Goal: Task Accomplishment & Management: Manage account settings

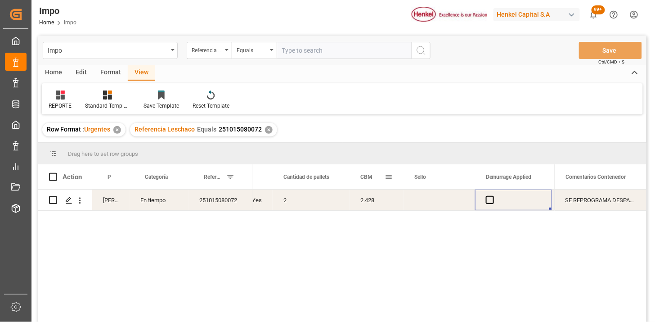
scroll to position [0, 1953]
click at [288, 45] on input "text" at bounding box center [344, 50] width 135 height 17
paste input "251006900434"
type input "251006900434"
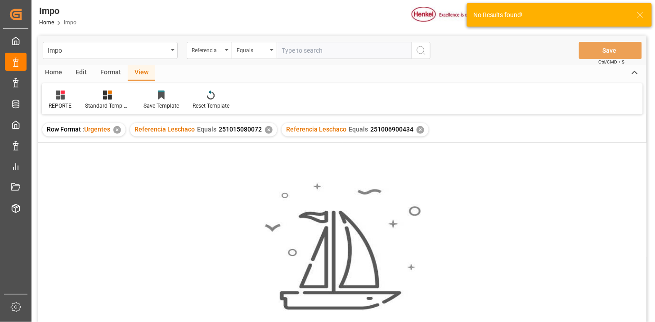
click at [268, 129] on div "✕" at bounding box center [269, 130] width 8 height 8
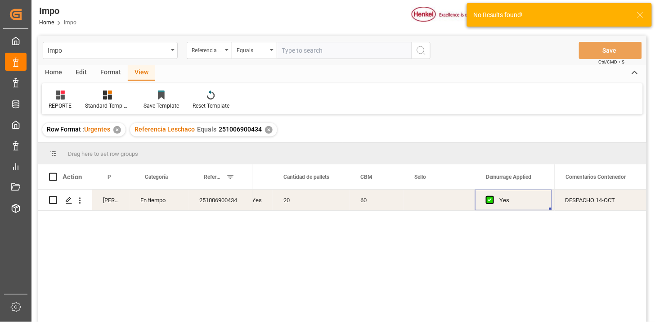
click at [201, 204] on div "251006900434" at bounding box center [221, 199] width 65 height 21
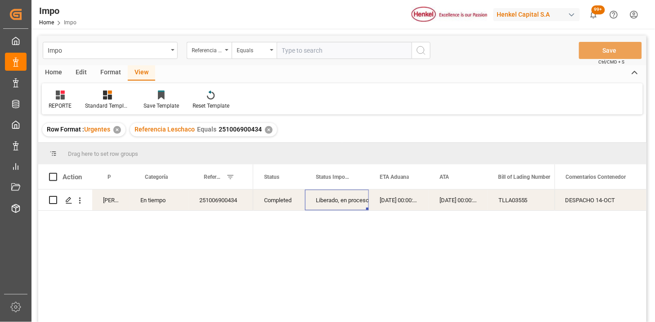
click at [324, 202] on div "Liberado, en proceso entrega" at bounding box center [337, 200] width 42 height 21
click at [355, 213] on input "Liberado, en proceso entrega" at bounding box center [336, 205] width 49 height 17
click at [350, 205] on polyline "open menu" at bounding box center [352, 205] width 5 height 3
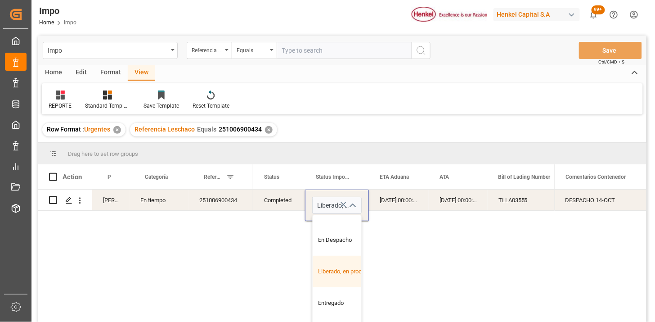
scroll to position [190, 0]
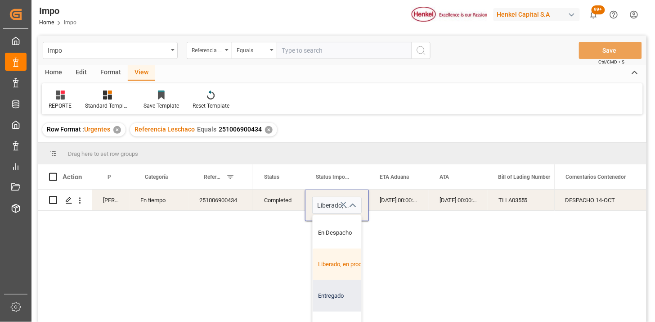
click at [336, 297] on div "Entregado" at bounding box center [355, 295] width 85 height 31
type input "Entregado"
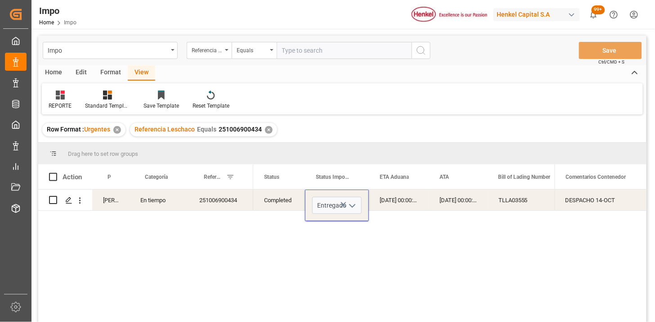
click at [394, 200] on div "[DATE] 00:00:00" at bounding box center [399, 199] width 60 height 21
click at [338, 43] on input "text" at bounding box center [344, 50] width 135 height 17
paste input "251006900780"
type input "251006900780"
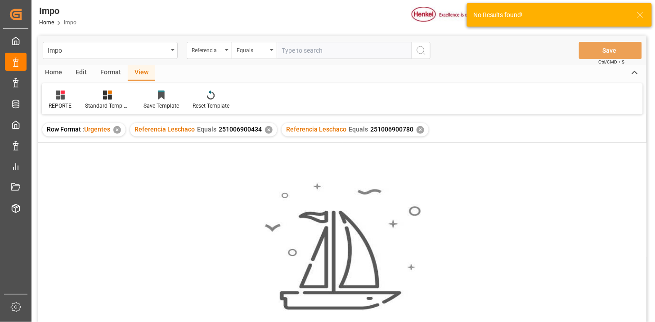
click at [269, 130] on div "✕" at bounding box center [269, 130] width 8 height 8
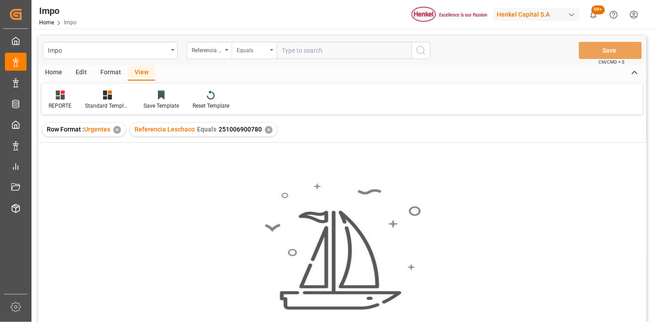
click at [232, 45] on div "Equals" at bounding box center [254, 50] width 45 height 17
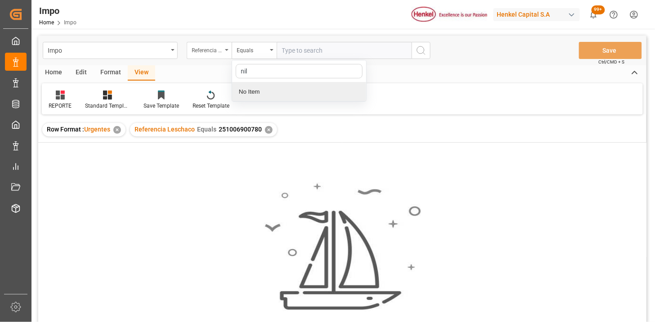
type input "nil"
drag, startPoint x: 201, startPoint y: 51, endPoint x: 206, endPoint y: 51, distance: 4.9
click at [203, 52] on div "Referencia Leschaco" at bounding box center [207, 49] width 31 height 10
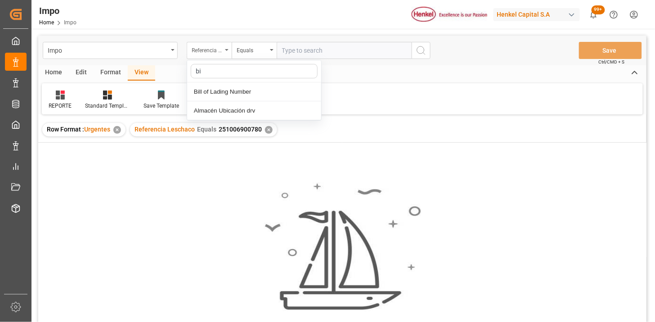
type input "bil"
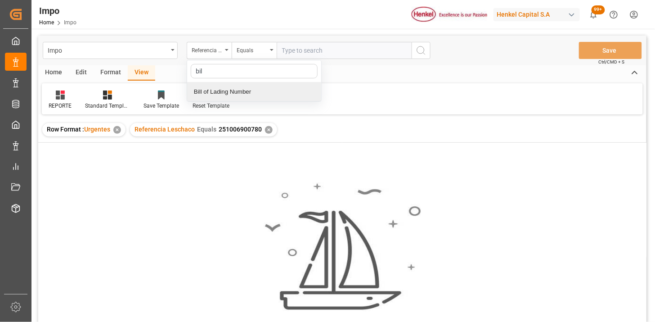
click at [234, 86] on div "Bill of Lading Number" at bounding box center [254, 91] width 134 height 19
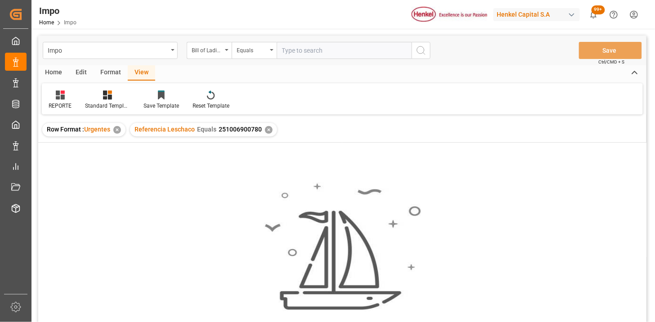
click at [319, 36] on div "Impo Bill of Lading Number Equals Save Ctrl/CMD + S" at bounding box center [342, 51] width 608 height 30
click at [325, 45] on input "text" at bounding box center [344, 50] width 135 height 17
paste input "ONEYSELFE9899700"
type input "ONEYSELFE9899700"
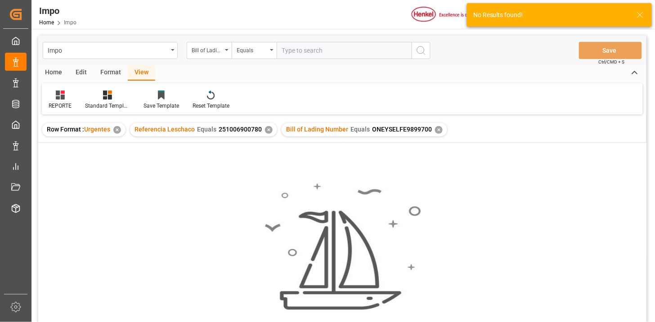
click at [267, 129] on div "✕" at bounding box center [269, 130] width 8 height 8
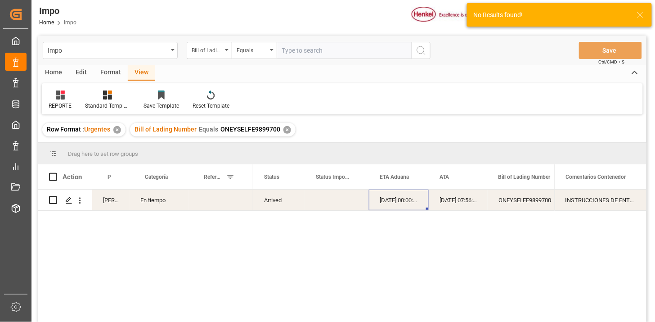
click at [211, 201] on div "Press SPACE to select this row." at bounding box center [221, 199] width 65 height 21
click at [211, 201] on input "Press SPACE to select this row." at bounding box center [221, 205] width 50 height 17
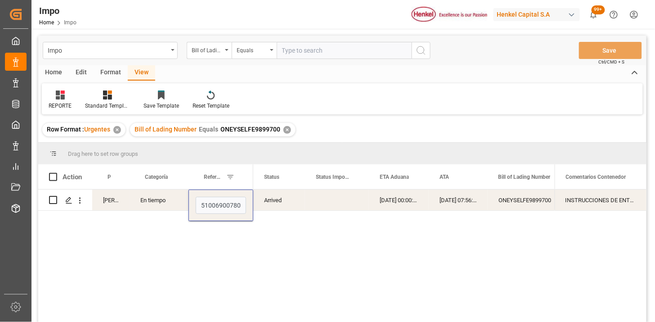
type input "251006900780"
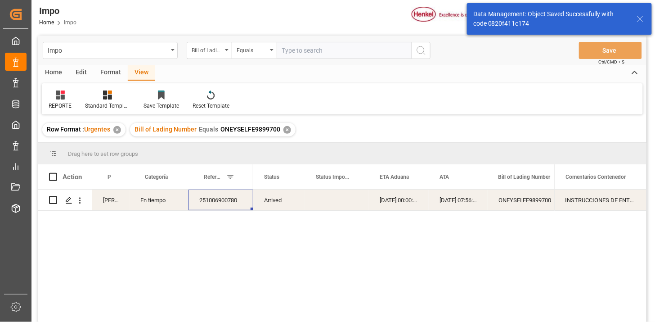
click at [593, 205] on div "INSTRUCCIONES DE ENTREGA" at bounding box center [601, 199] width 92 height 21
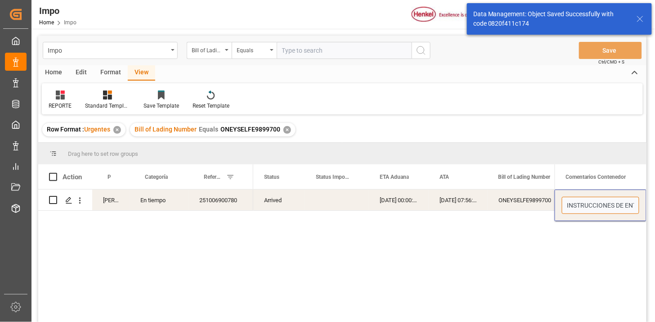
click at [593, 205] on input "INSTRUCCIONES DE ENTREGA" at bounding box center [600, 205] width 77 height 17
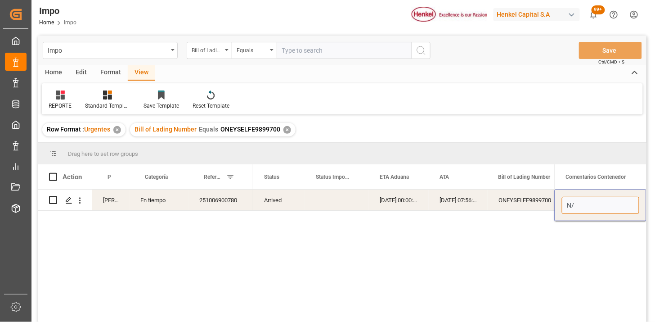
type input "N/A"
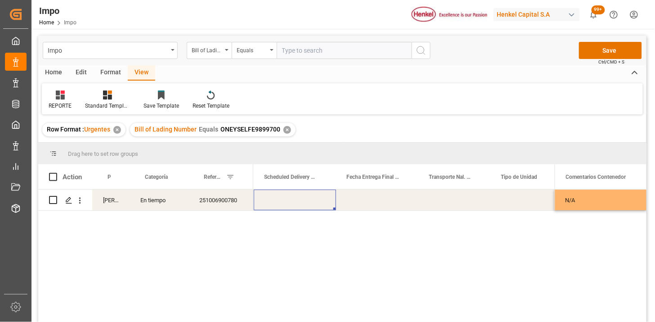
click at [459, 201] on div "Press SPACE to select this row." at bounding box center [454, 199] width 72 height 21
click at [459, 201] on input "Press SPACE to select this row." at bounding box center [455, 205] width 58 height 17
type input "VMODAL / ROFE"
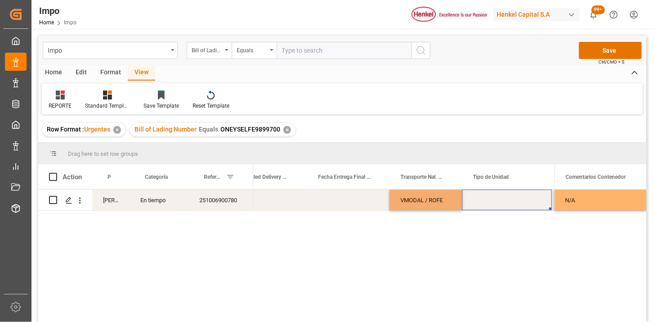
scroll to position [0, 1628]
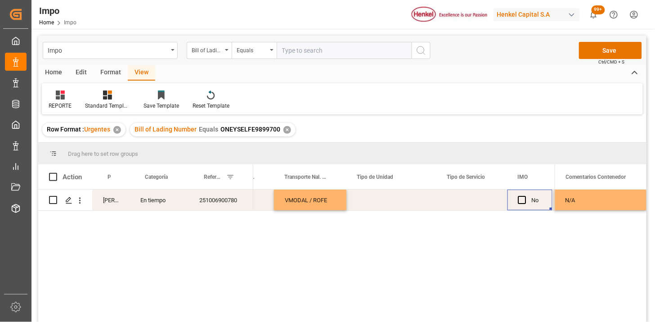
click at [375, 204] on div "Press SPACE to select this row." at bounding box center [391, 199] width 90 height 21
click at [376, 203] on input "Press SPACE to select this row." at bounding box center [392, 205] width 76 height 17
type input "D"
type input "FERROCARRIL"
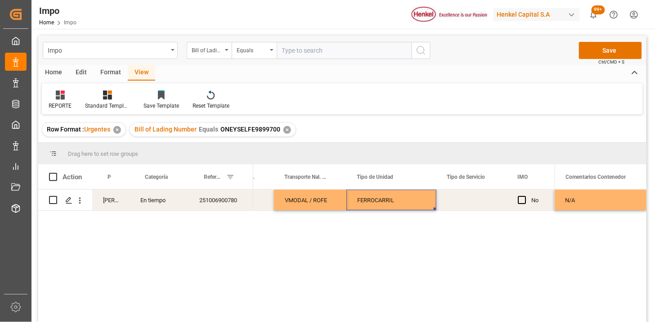
drag, startPoint x: 470, startPoint y: 208, endPoint x: 473, endPoint y: 205, distance: 4.8
click at [471, 207] on div "Press SPACE to select this row." at bounding box center [471, 199] width 71 height 21
click at [475, 202] on div "Press SPACE to select this row." at bounding box center [471, 199] width 71 height 21
click at [489, 204] on button "Select" at bounding box center [472, 205] width 57 height 17
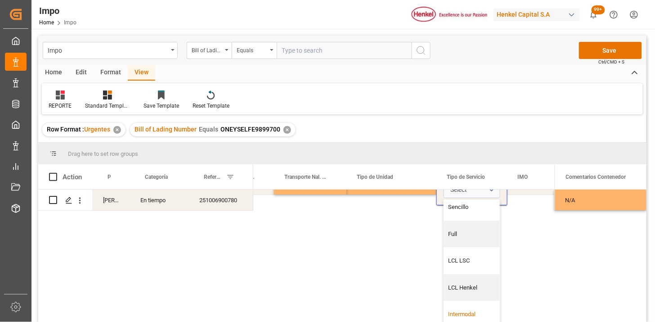
drag, startPoint x: 464, startPoint y: 299, endPoint x: 411, endPoint y: 264, distance: 63.8
click at [464, 301] on div "Intermodal" at bounding box center [472, 314] width 56 height 27
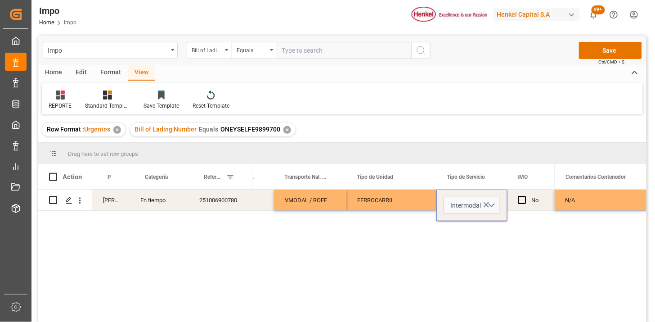
click at [401, 256] on div "Intermodal FERROCARRIL VMODAL / ROFE No 36 30" at bounding box center [403, 258] width 301 height 138
click at [412, 200] on div "FERROCARRIL" at bounding box center [391, 199] width 90 height 21
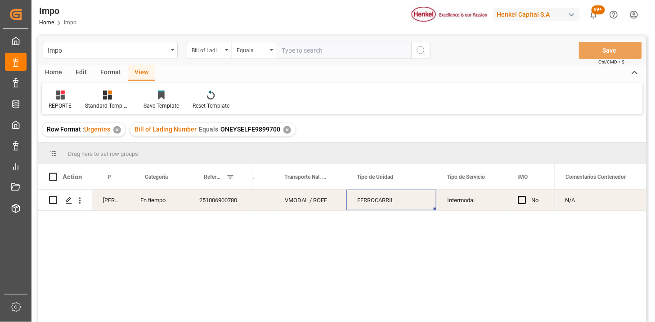
click at [350, 49] on input "text" at bounding box center [344, 50] width 135 height 17
paste input "800510252995"
type input "800510252995"
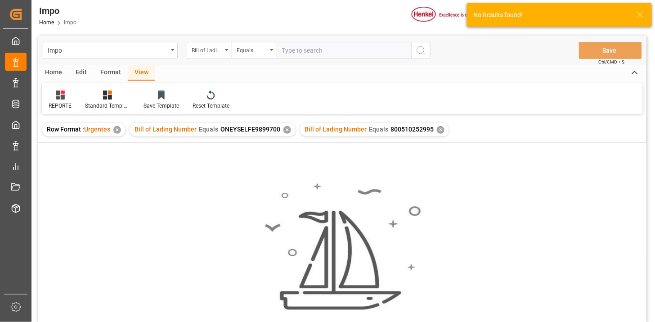
click at [285, 130] on div "✕" at bounding box center [287, 130] width 8 height 8
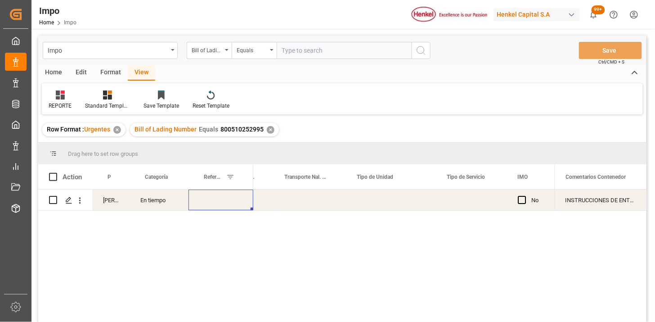
click at [207, 201] on div "Press SPACE to select this row." at bounding box center [221, 199] width 65 height 21
click at [207, 201] on input "Press SPACE to select this row." at bounding box center [221, 205] width 50 height 17
paste input "251006900785"
type input "251006900785"
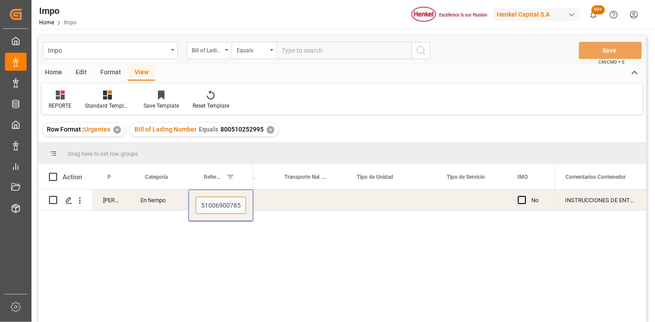
scroll to position [0, 2]
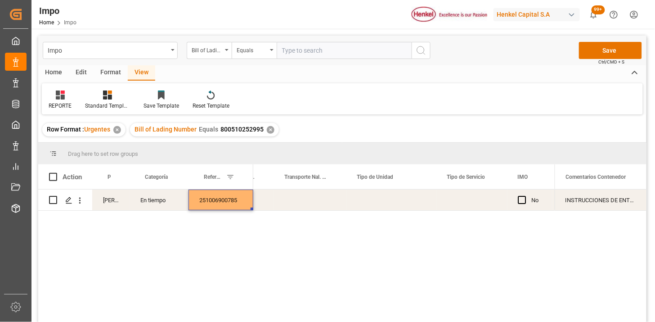
click at [310, 202] on div "Press SPACE to select this row." at bounding box center [310, 199] width 72 height 21
click at [294, 198] on div "Press SPACE to select this row." at bounding box center [310, 199] width 72 height 21
click at [305, 202] on input "Press SPACE to select this row." at bounding box center [310, 205] width 58 height 17
type input "VMODAL / ROFE"
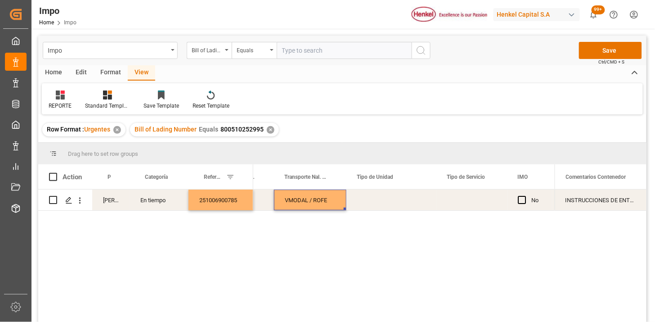
click at [383, 198] on div "Press SPACE to select this row." at bounding box center [391, 199] width 90 height 21
click at [383, 198] on input "Press SPACE to select this row." at bounding box center [392, 205] width 76 height 17
type input "FERROCARRIL"
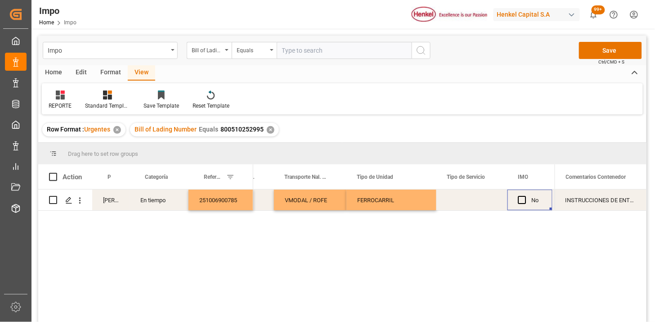
click at [445, 205] on div "Press SPACE to select this row." at bounding box center [471, 199] width 71 height 21
click at [483, 203] on button "Select" at bounding box center [472, 205] width 57 height 17
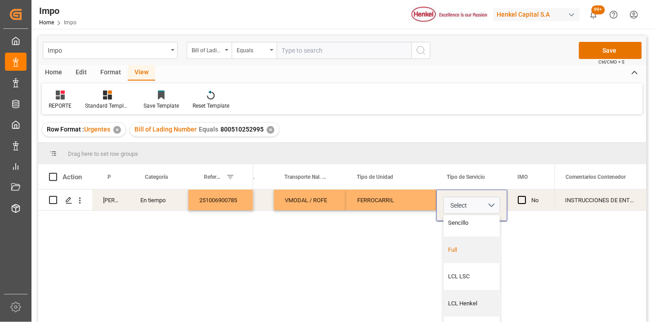
scroll to position [21, 1673]
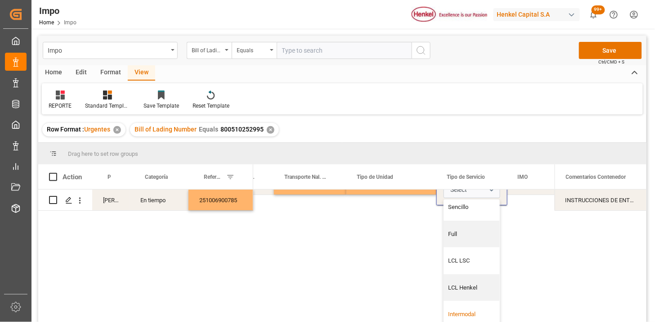
click at [476, 301] on div "Intermodal" at bounding box center [472, 314] width 56 height 27
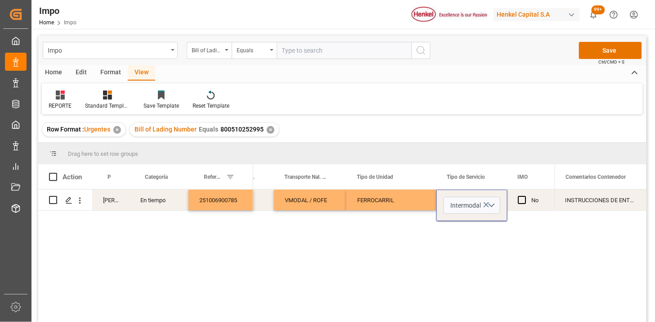
scroll to position [0, 1673]
click at [375, 277] on div "VMODAL / ROFE FERROCARRIL Intermodal No 20 50" at bounding box center [403, 258] width 301 height 138
click at [382, 201] on div "FERROCARRIL" at bounding box center [391, 199] width 90 height 21
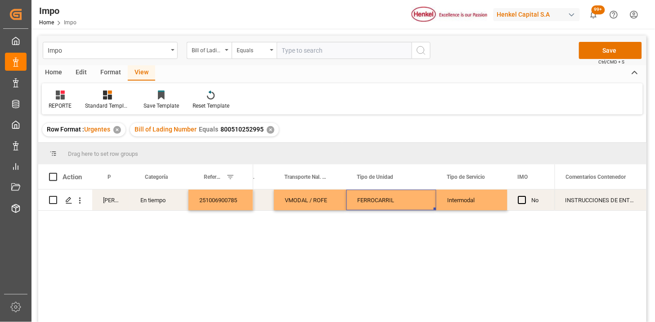
click at [601, 201] on div "INSTRUCCIONES DE ENTREGA" at bounding box center [601, 199] width 92 height 21
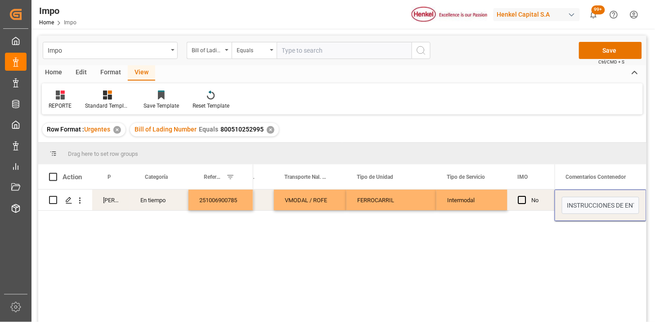
click at [601, 200] on input "INSTRUCCIONES DE ENTREGA" at bounding box center [600, 205] width 77 height 17
type input "N/A"
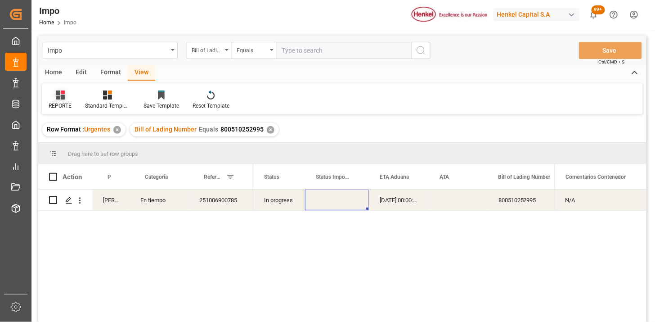
drag, startPoint x: 61, startPoint y: 99, endPoint x: 63, endPoint y: 109, distance: 10.1
click at [61, 99] on div "REPORTE" at bounding box center [60, 100] width 36 height 20
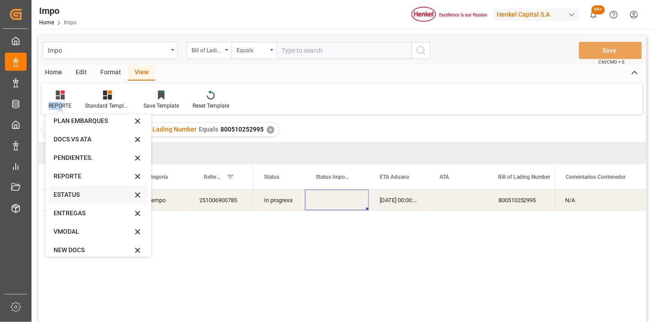
scroll to position [49, 0]
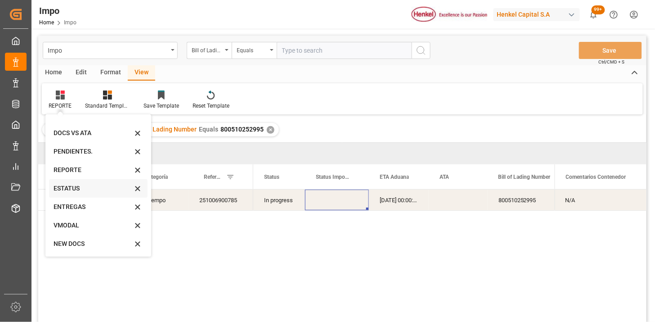
click at [75, 187] on div "ESTATUS" at bounding box center [93, 188] width 79 height 9
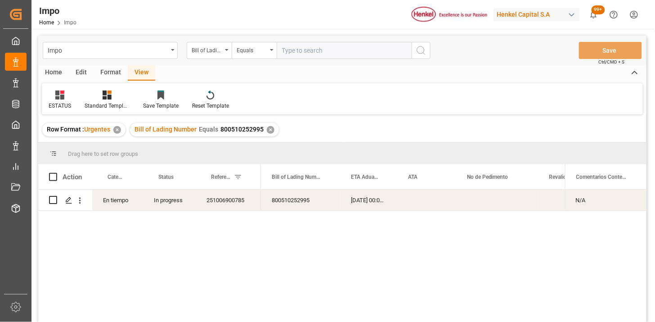
click at [355, 201] on div "[DATE] 00:00:00" at bounding box center [368, 199] width 57 height 21
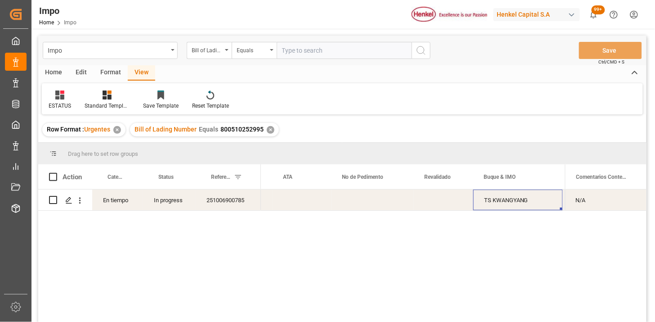
scroll to position [0, 188]
